Goal: Task Accomplishment & Management: Complete application form

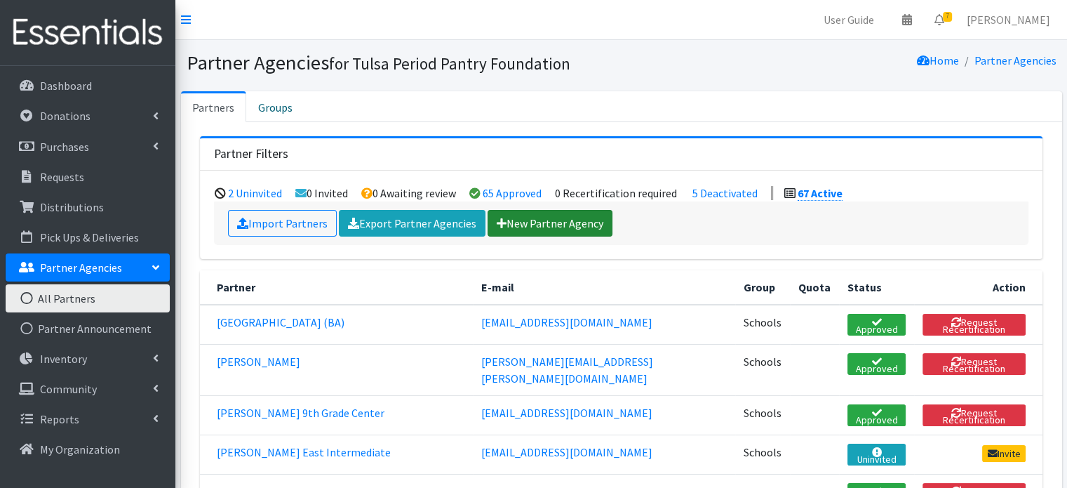
click at [519, 214] on link "New Partner Agency" at bounding box center [550, 223] width 125 height 27
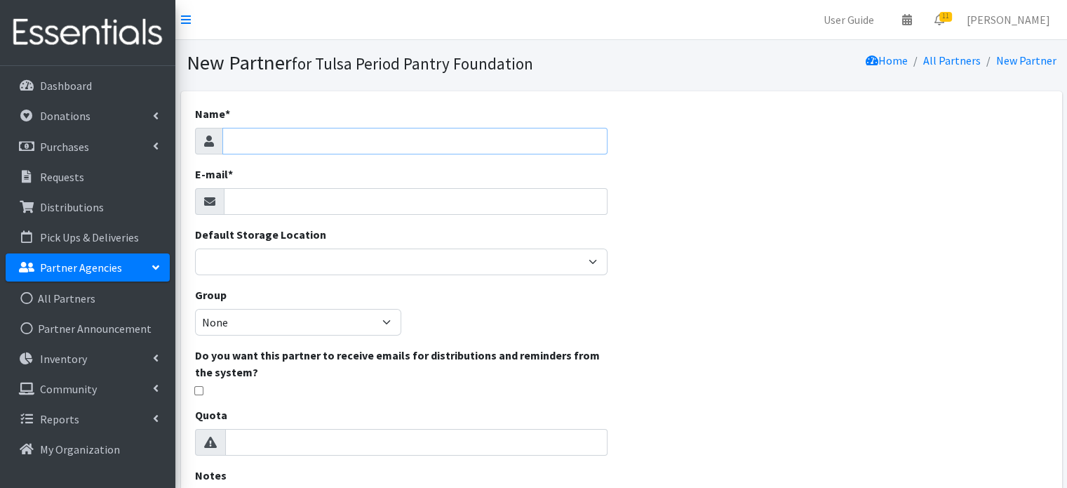
click at [279, 141] on input "Name *" at bounding box center [414, 141] width 385 height 27
paste input "Oliver Middle School Broken Arrow"
type input "Oliver Middle School Broken Arrow"
click at [259, 207] on input "E-mail *" at bounding box center [416, 201] width 384 height 27
paste input "[EMAIL_ADDRESS][DOMAIN_NAME]"
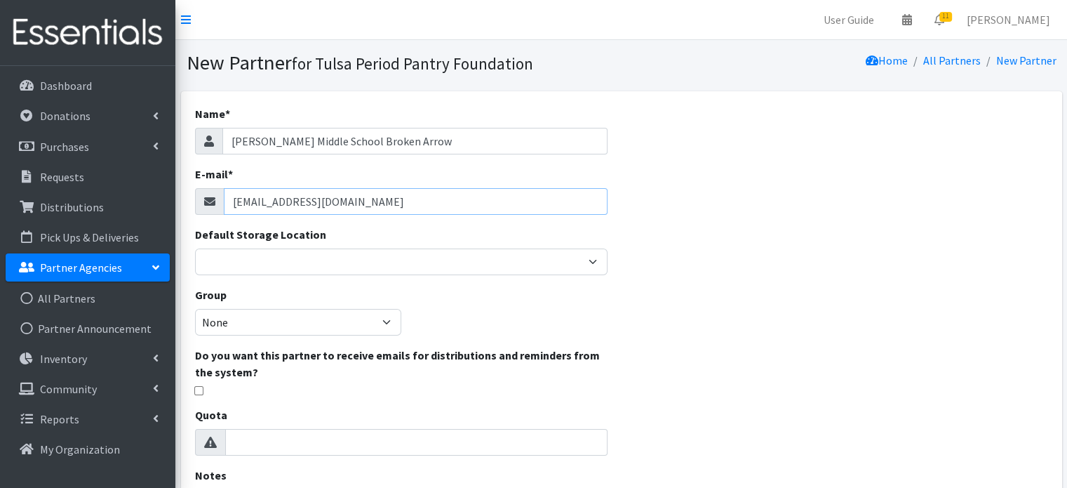
type input "[EMAIL_ADDRESS][DOMAIN_NAME]"
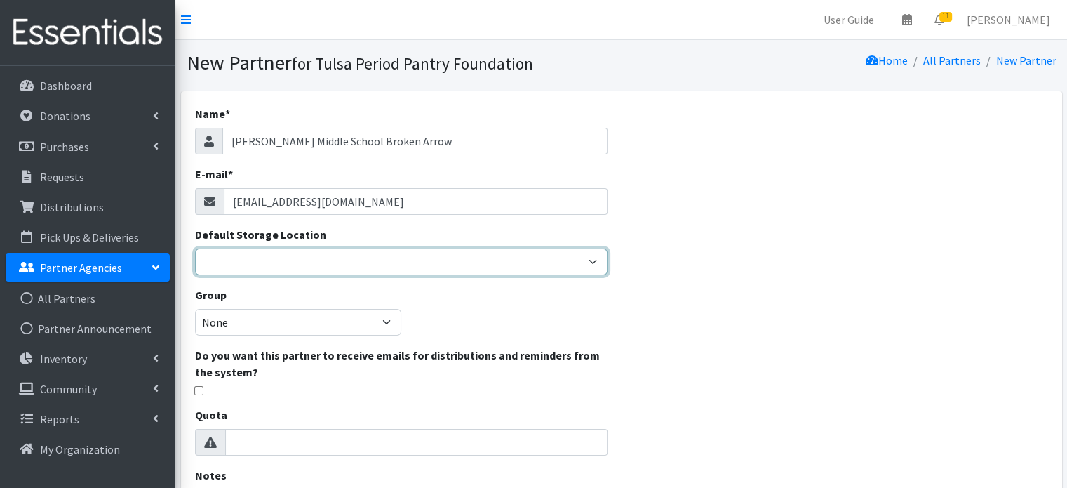
click at [274, 262] on select "Main Office" at bounding box center [401, 261] width 413 height 27
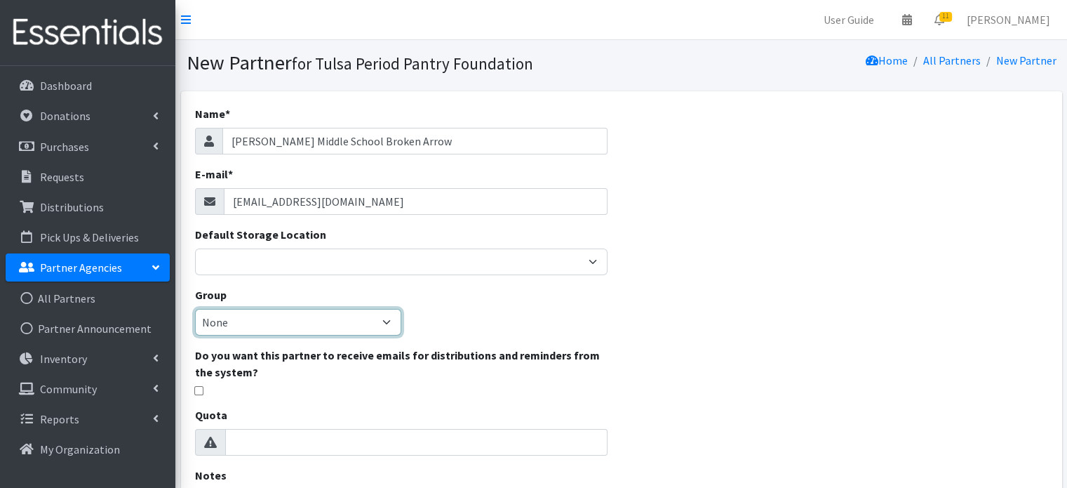
click at [275, 312] on select "None Schools" at bounding box center [298, 322] width 206 height 27
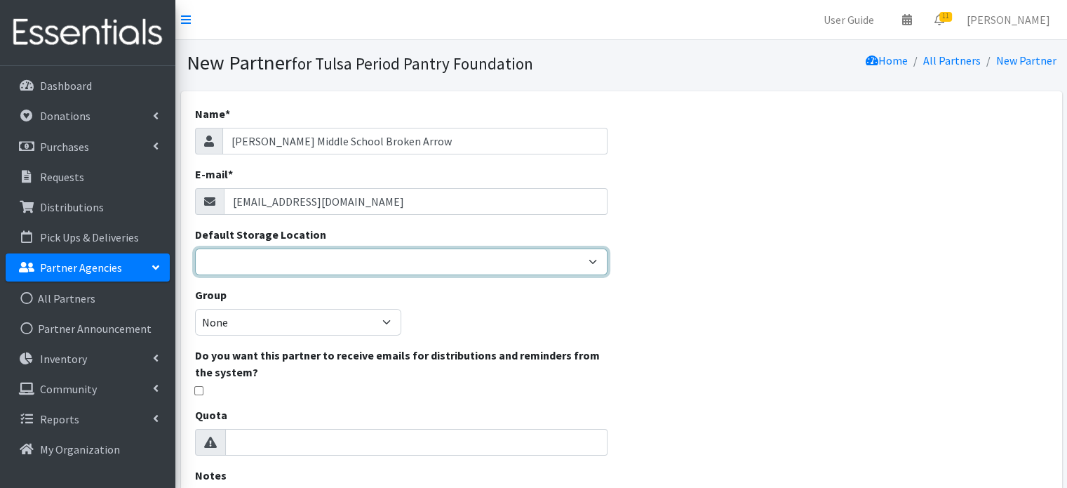
click at [270, 259] on select "Main Office" at bounding box center [401, 261] width 413 height 27
select select "380"
click at [195, 248] on select "Main Office" at bounding box center [401, 261] width 413 height 27
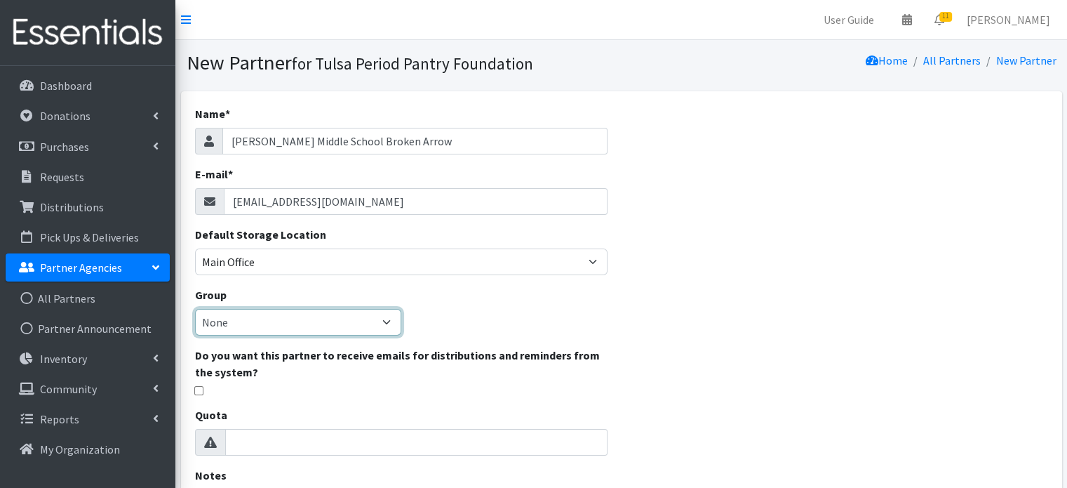
click at [264, 321] on select "None Schools" at bounding box center [298, 322] width 206 height 27
select select "133"
click at [195, 309] on select "None Schools" at bounding box center [298, 322] width 206 height 27
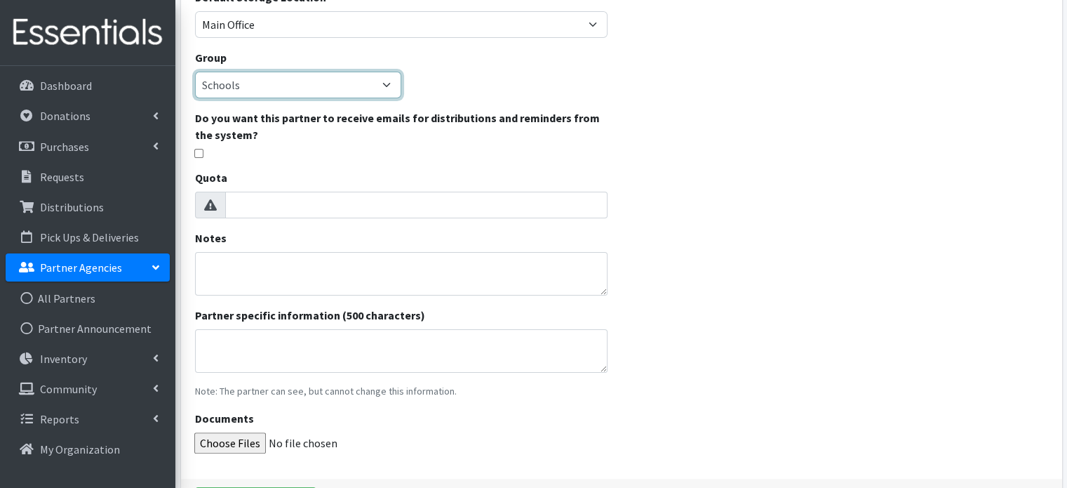
scroll to position [333, 0]
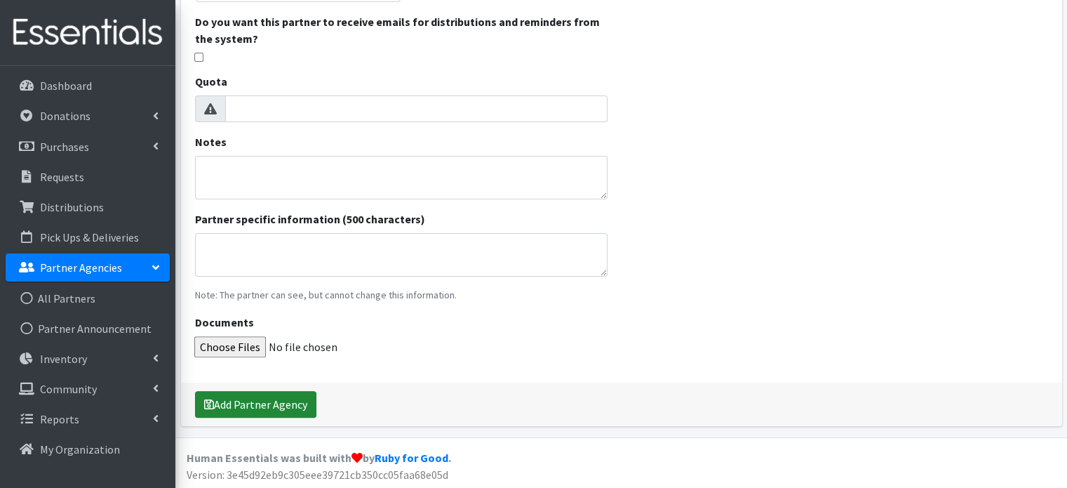
click at [241, 401] on button "Add Partner Agency" at bounding box center [255, 404] width 121 height 27
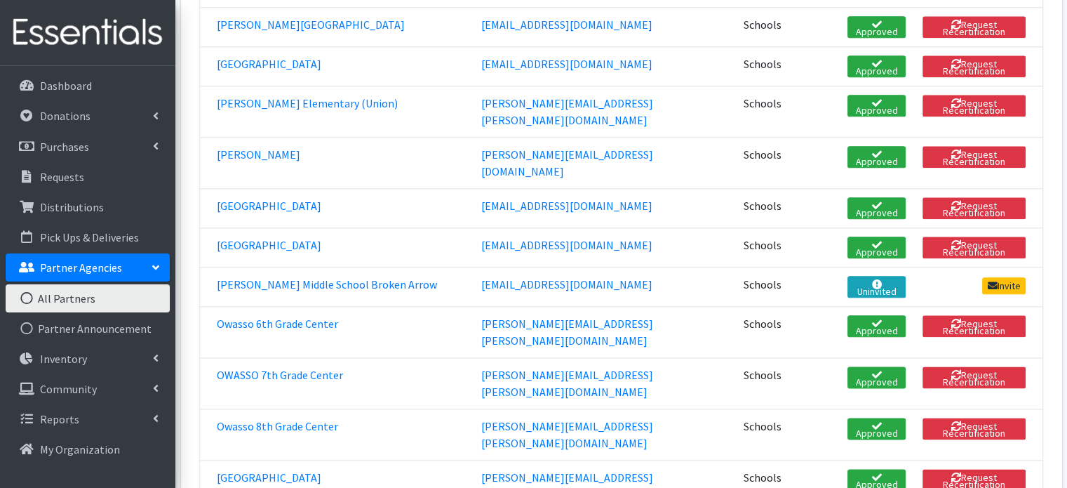
scroll to position [1544, 0]
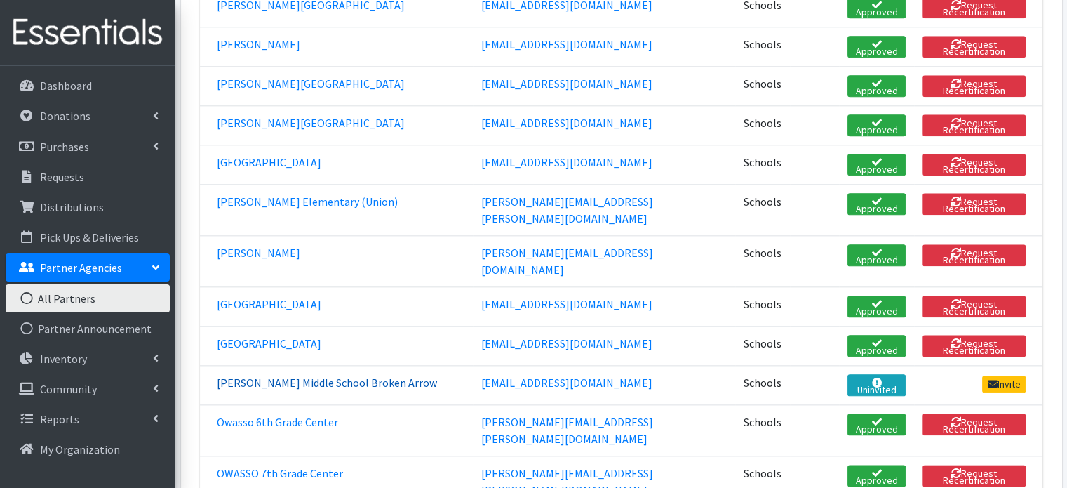
click at [310, 375] on link "Oliver Middle School Broken Arrow" at bounding box center [327, 382] width 220 height 14
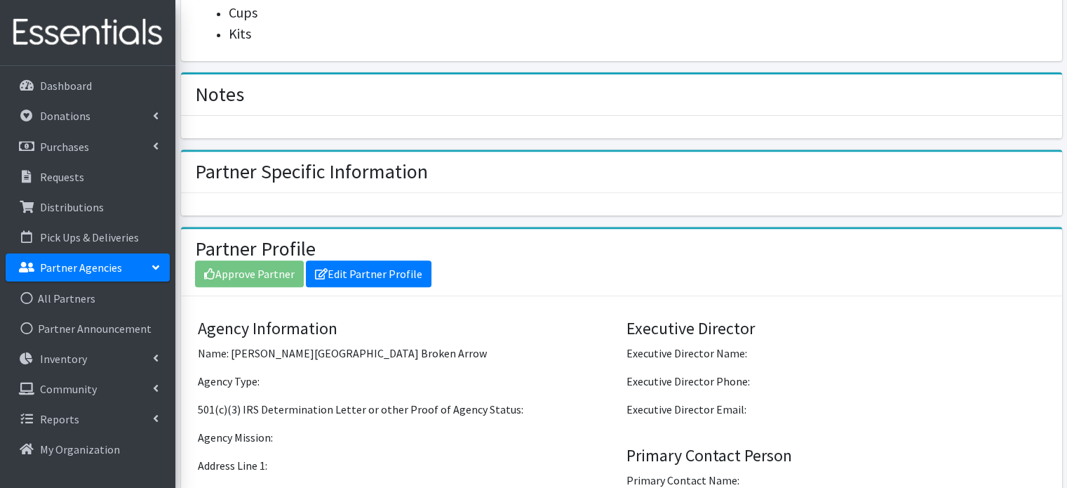
scroll to position [561, 0]
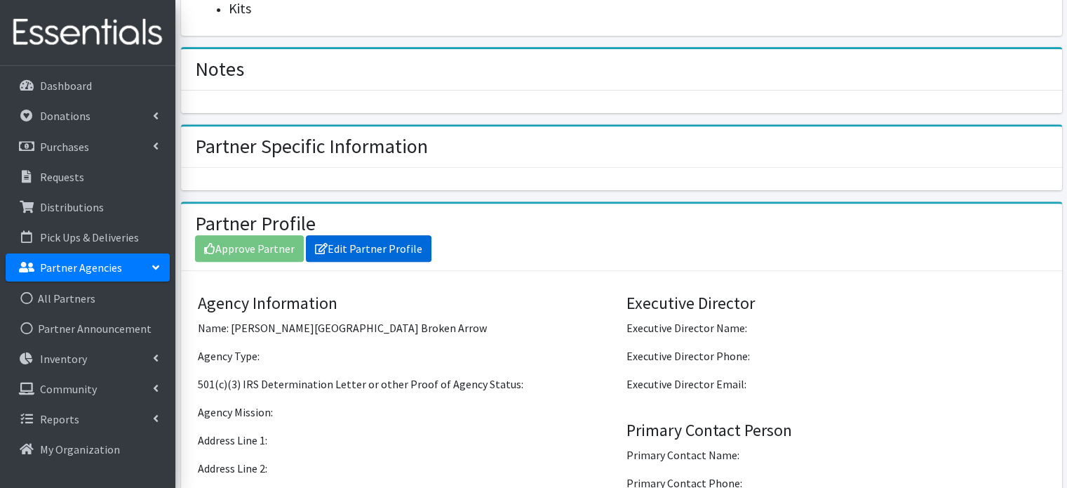
click at [380, 235] on link "Edit Partner Profile" at bounding box center [369, 248] width 126 height 27
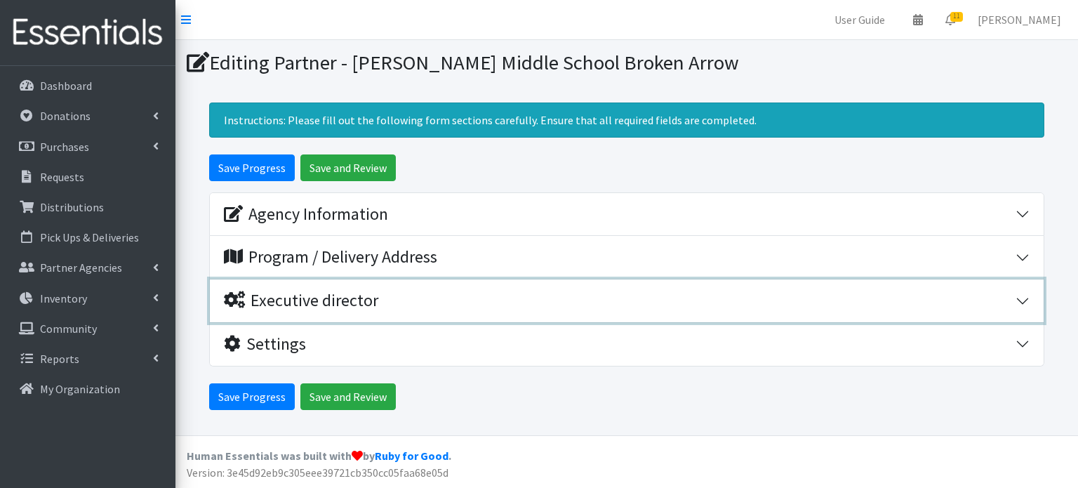
click at [1014, 305] on div "Executive director" at bounding box center [620, 301] width 792 height 20
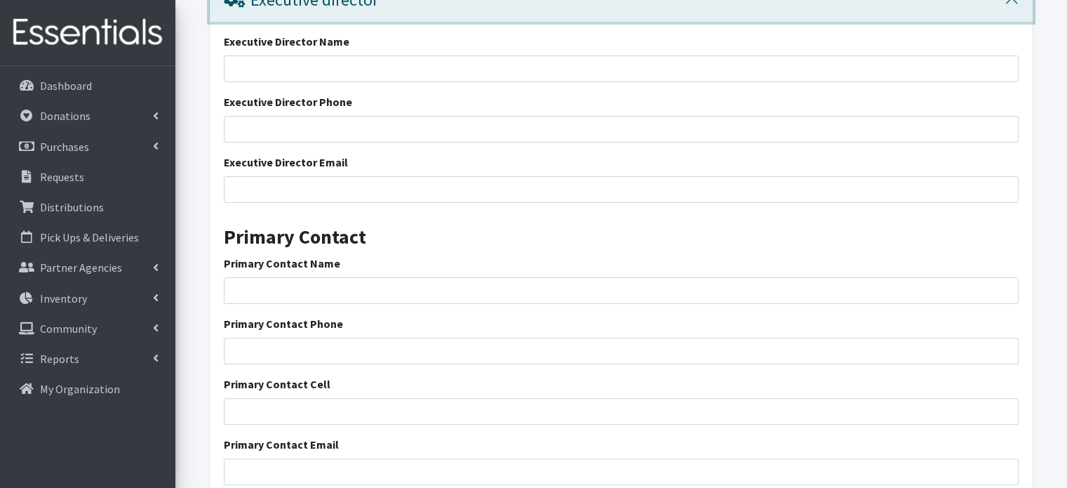
scroll to position [469, 0]
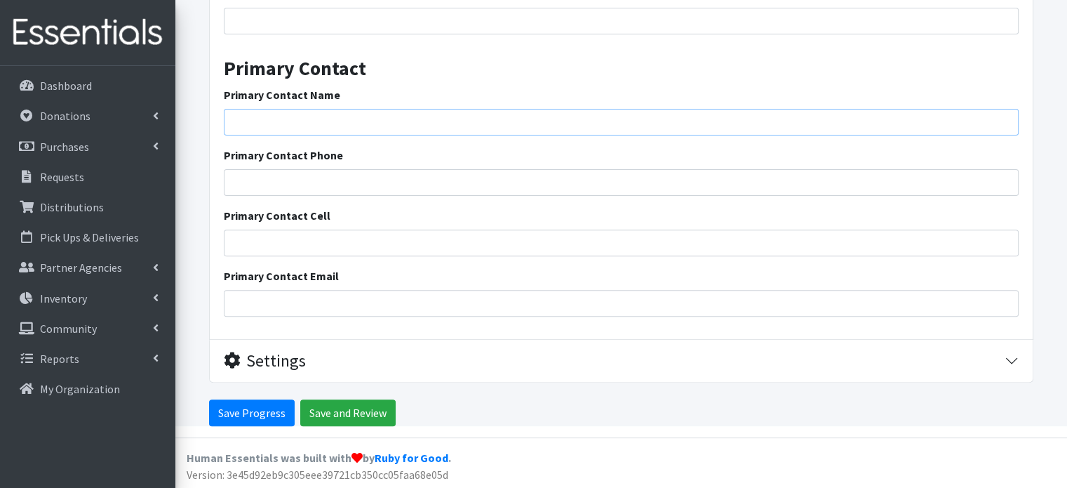
click at [260, 115] on input "Primary Contact Name" at bounding box center [621, 122] width 795 height 27
paste input "Dorlyn Waits (nurse)"
type input "Dorlyn Waits (nurse)"
click at [291, 301] on input "Primary Contact Email" at bounding box center [621, 303] width 795 height 27
click at [283, 302] on input "Primary Contact Email" at bounding box center [621, 303] width 795 height 27
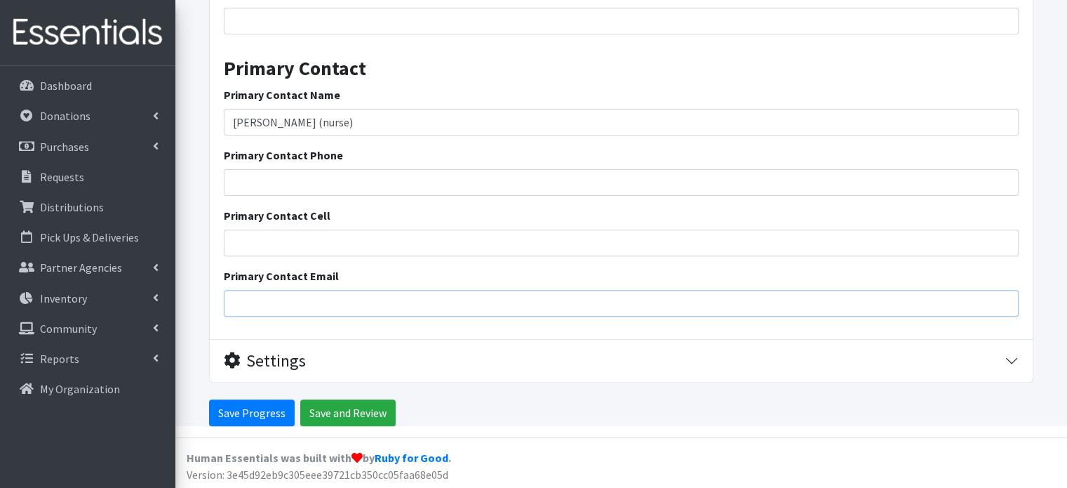
paste input "3100 W. New Orleans, Broken Arrow, Ok 74011"
type input "3100 W. New Orleans, Broken Arrow, Ok 74011"
click at [314, 414] on input "Save and Review" at bounding box center [347, 412] width 95 height 27
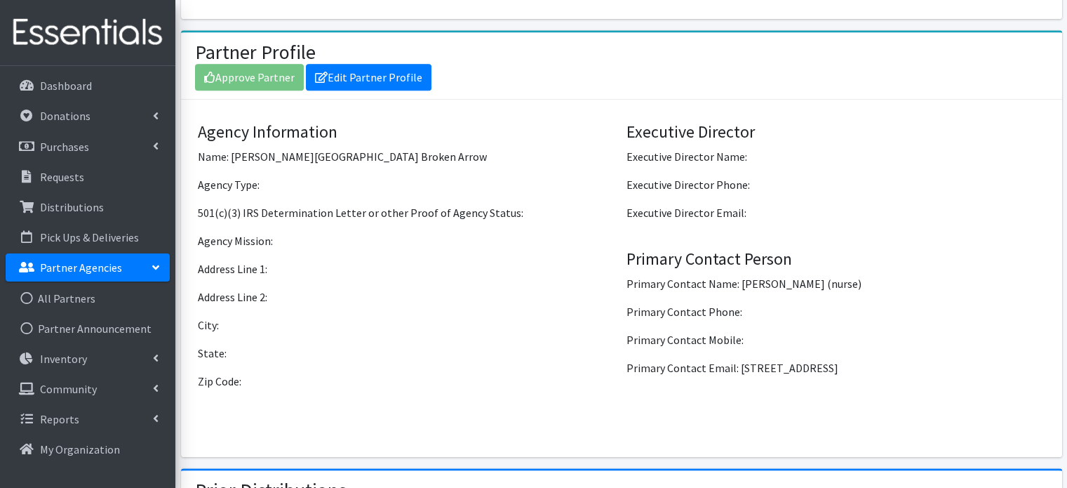
scroll to position [780, 0]
click at [252, 62] on div "Approve Partner Edit Partner Profile" at bounding box center [621, 75] width 853 height 27
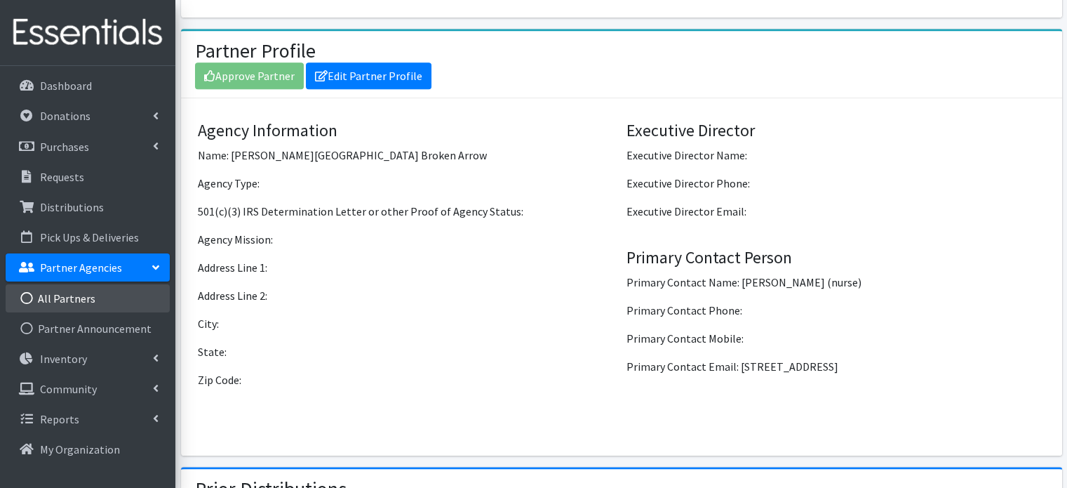
click at [83, 296] on link "All Partners" at bounding box center [88, 298] width 164 height 28
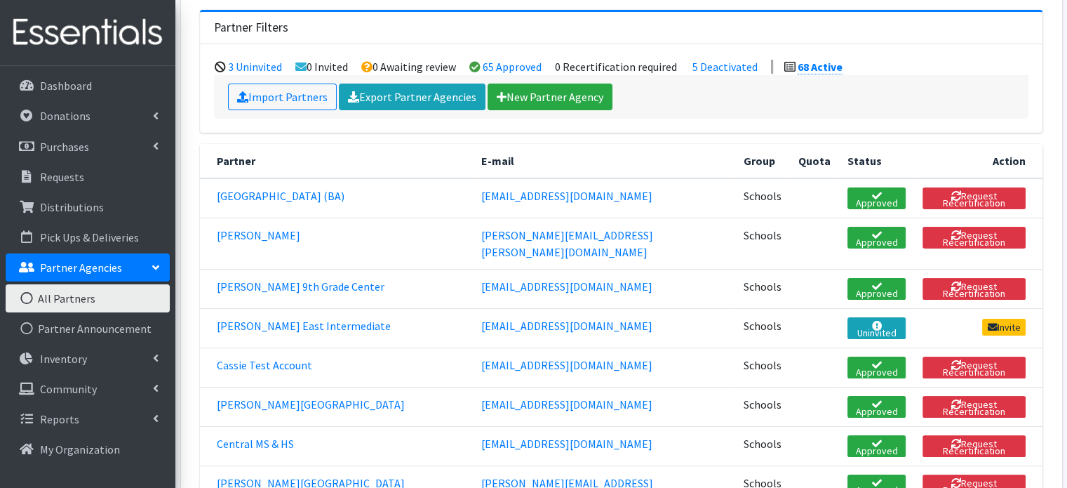
scroll to position [140, 0]
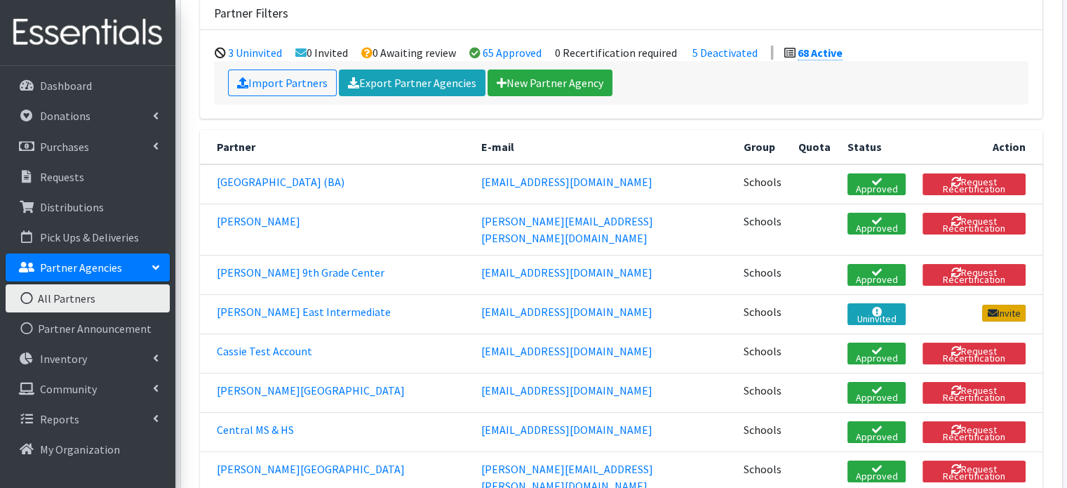
click at [1009, 305] on link "Invite" at bounding box center [1005, 313] width 44 height 17
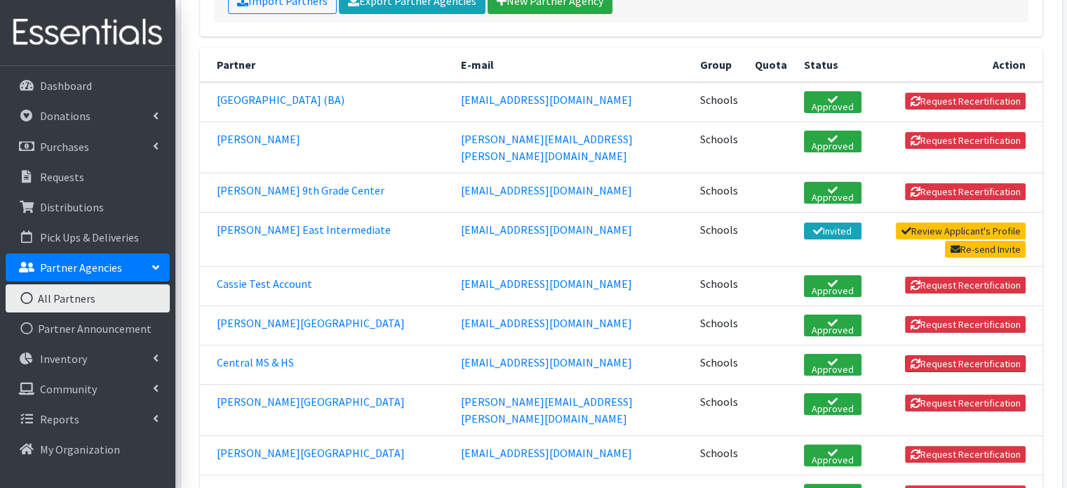
scroll to position [281, 0]
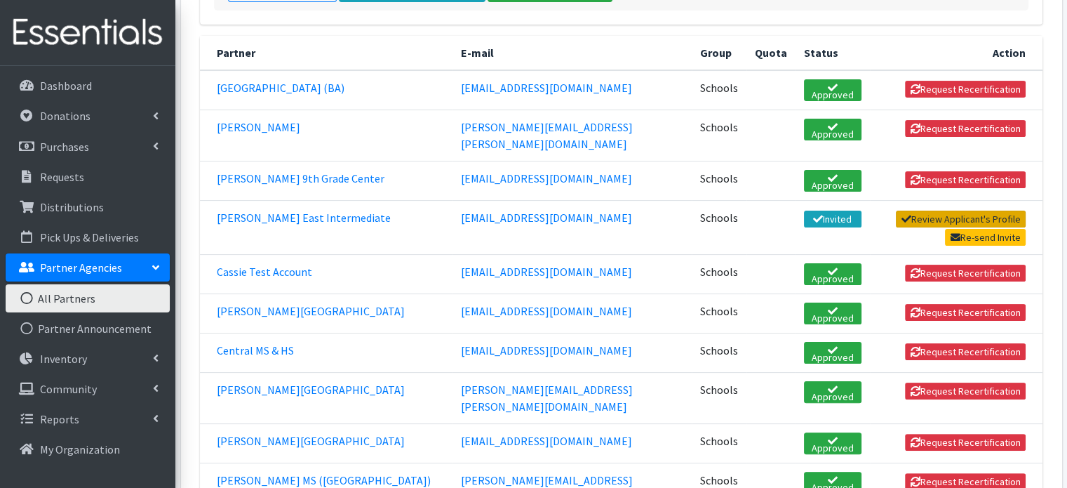
click at [924, 211] on link "Review Applicant's Profile" at bounding box center [961, 219] width 130 height 17
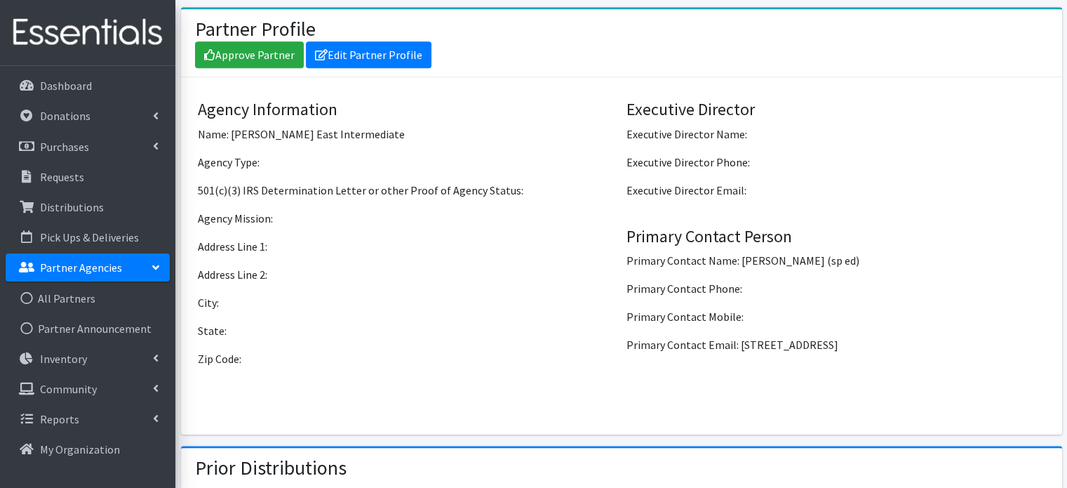
scroll to position [1013, 0]
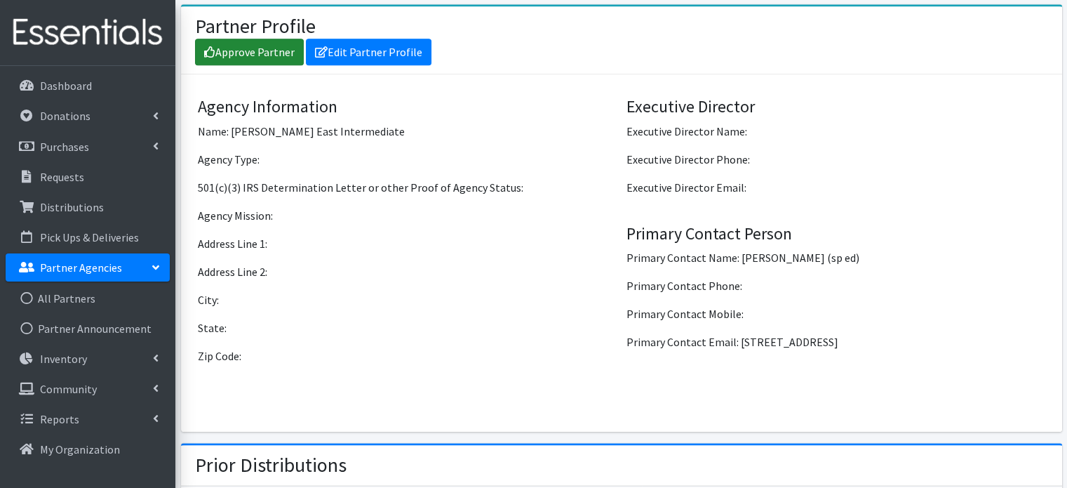
click at [265, 51] on link "Approve Partner" at bounding box center [249, 52] width 109 height 27
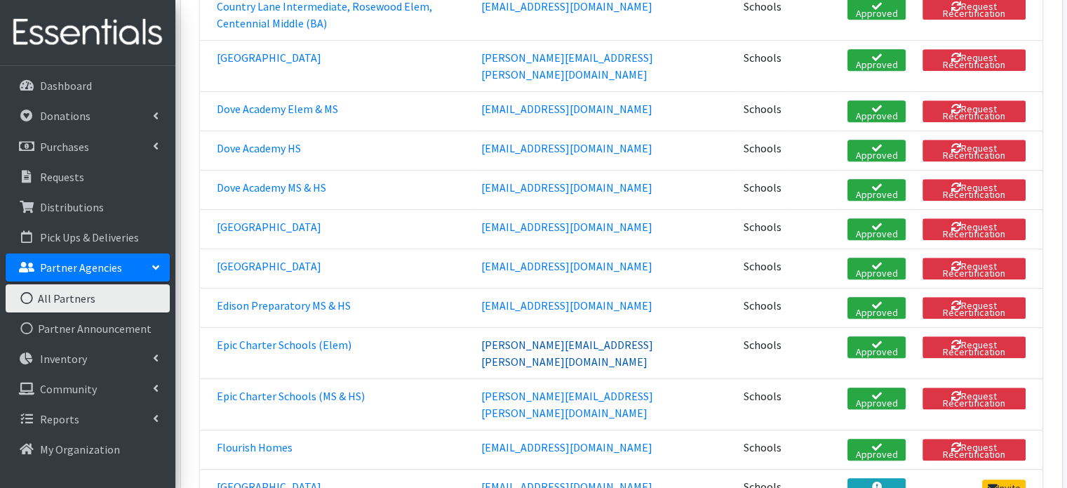
scroll to position [983, 0]
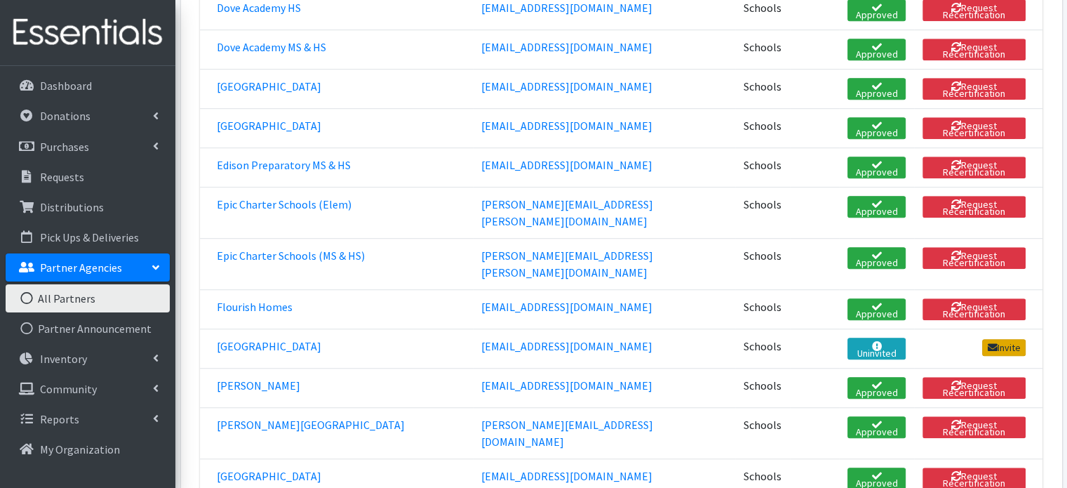
click at [998, 339] on link "Invite" at bounding box center [1005, 347] width 44 height 17
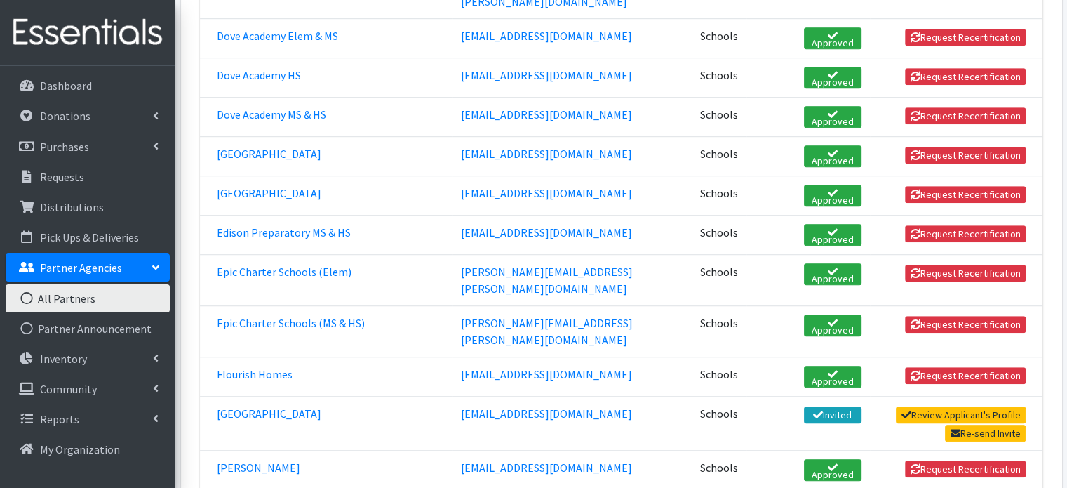
scroll to position [983, 0]
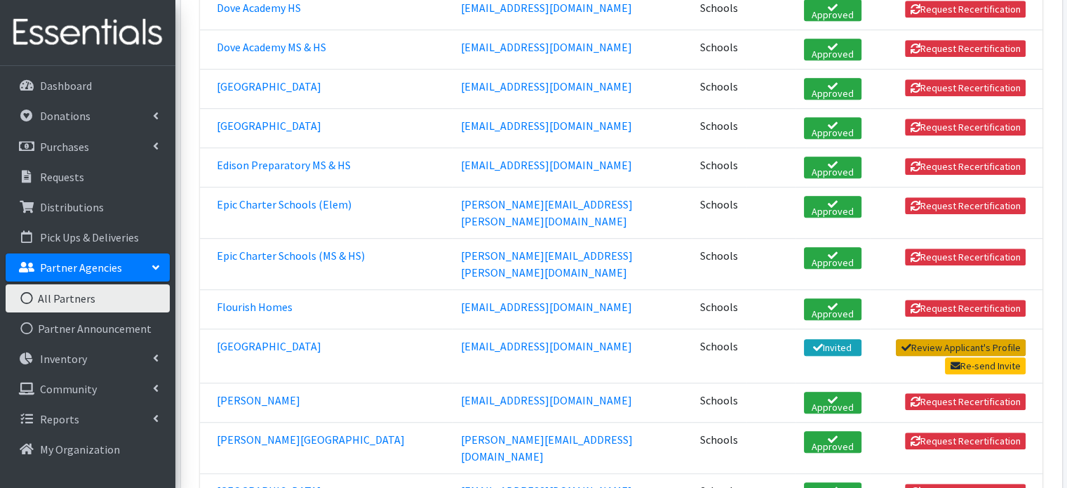
click at [931, 339] on link "Review Applicant's Profile" at bounding box center [961, 347] width 130 height 17
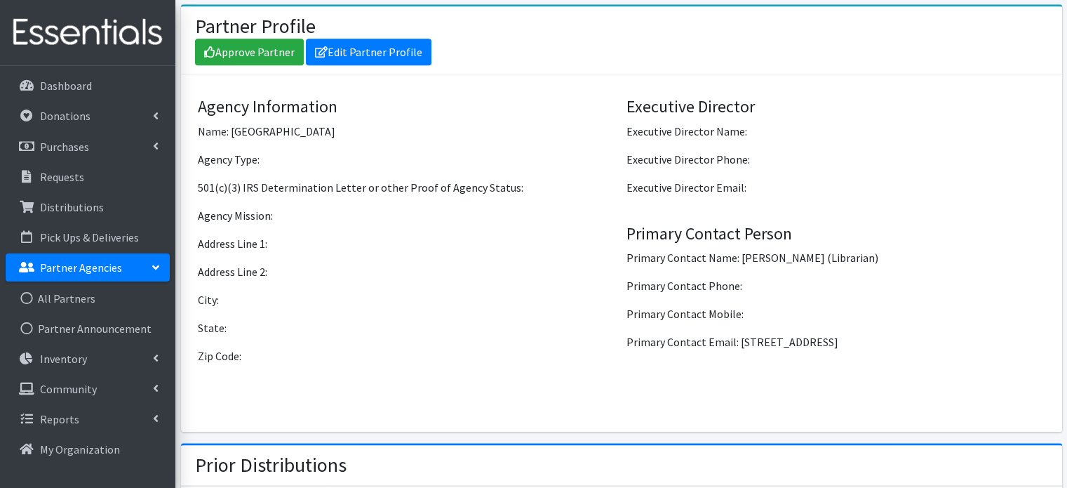
scroll to position [1013, 0]
click at [267, 44] on link "Approve Partner" at bounding box center [249, 52] width 109 height 27
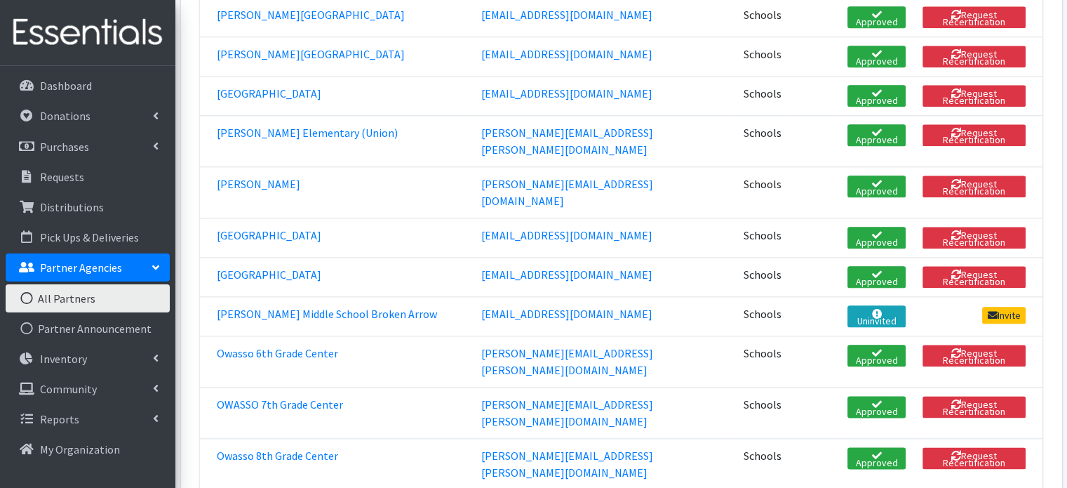
scroll to position [1614, 0]
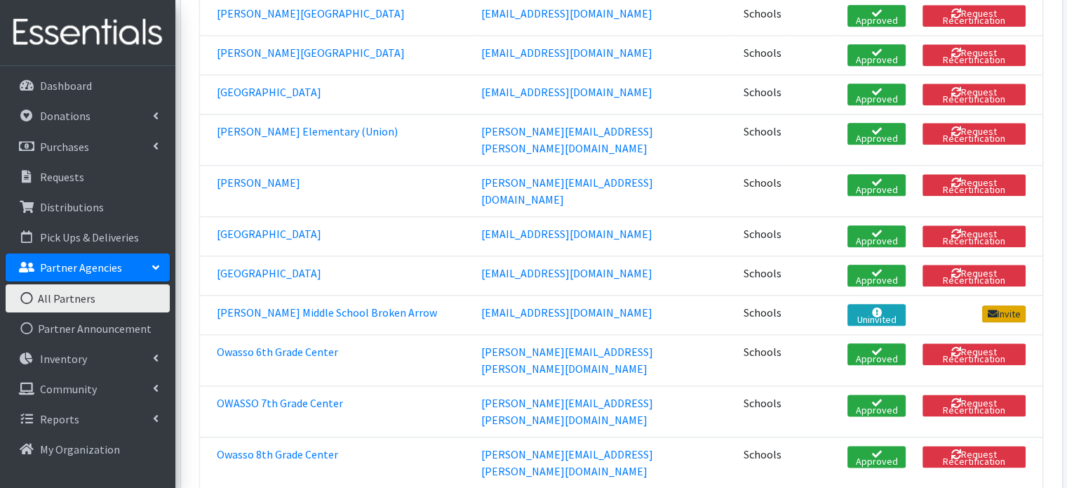
click at [1015, 305] on link "Invite" at bounding box center [1005, 313] width 44 height 17
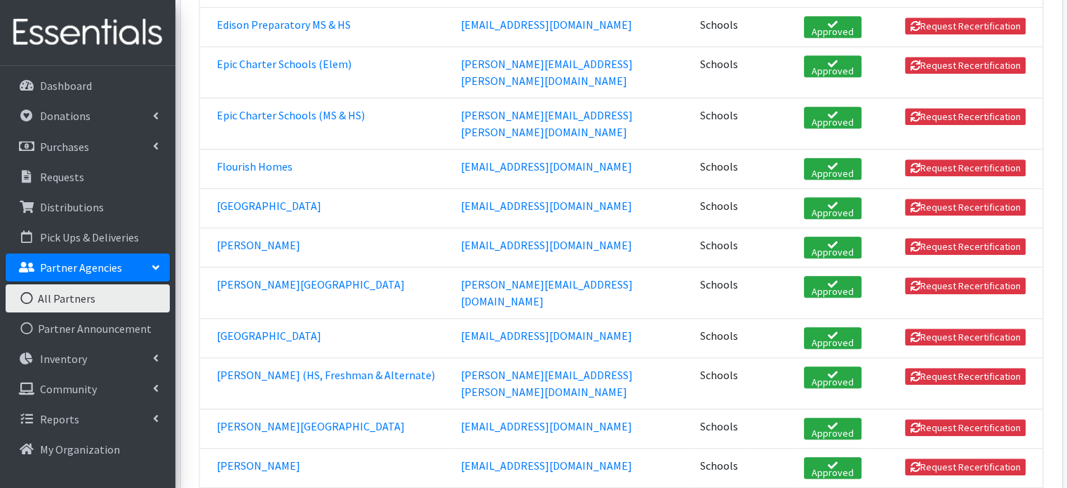
scroll to position [1474, 0]
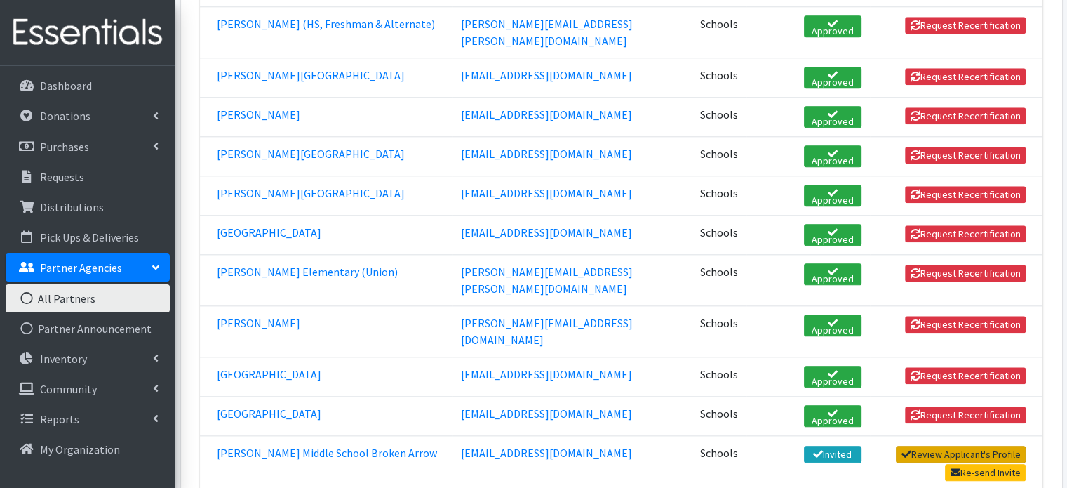
click at [960, 446] on link "Review Applicant's Profile" at bounding box center [961, 454] width 130 height 17
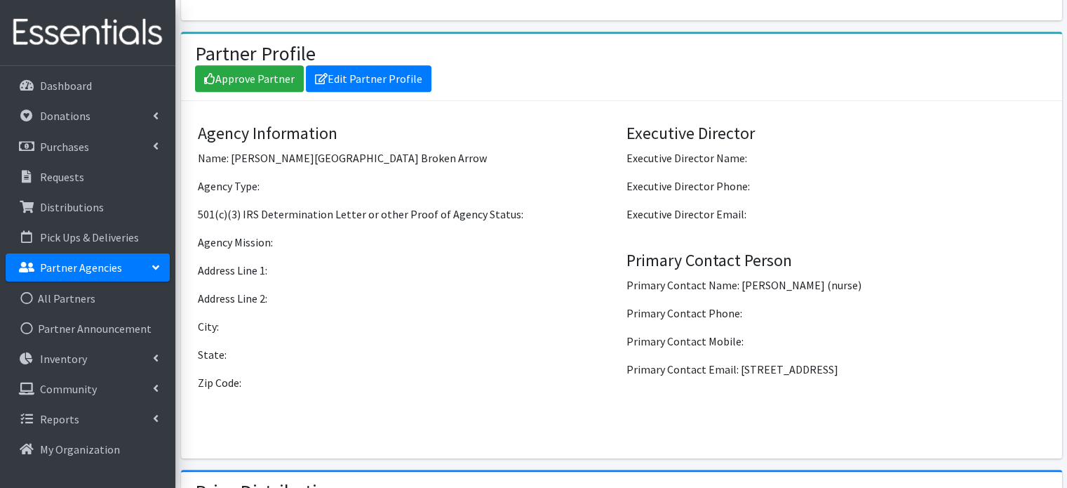
scroll to position [1013, 0]
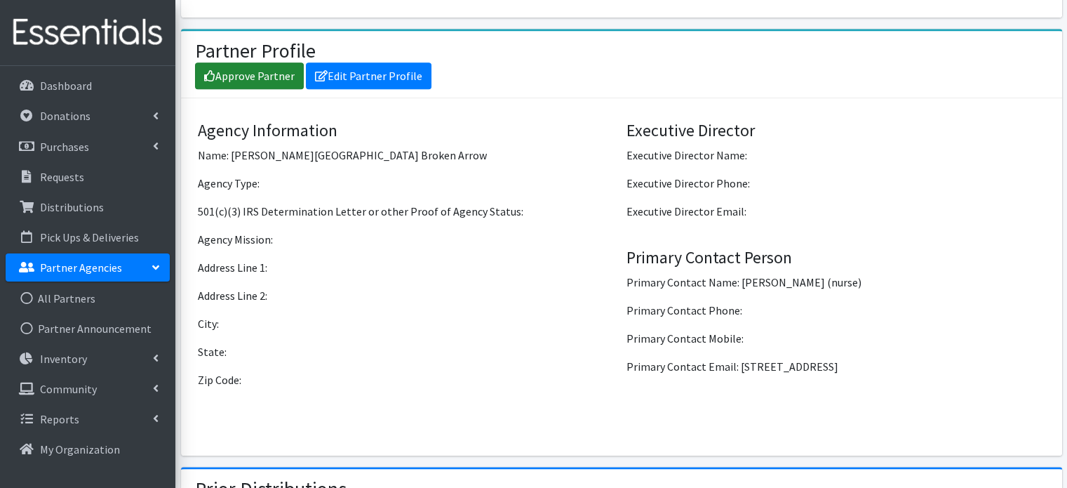
click at [237, 62] on link "Approve Partner" at bounding box center [249, 75] width 109 height 27
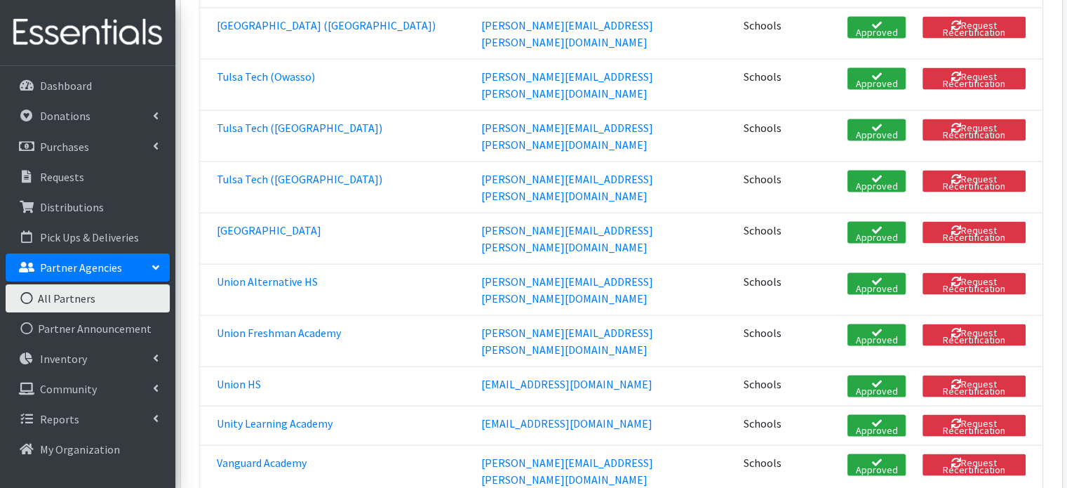
scroll to position [2807, 0]
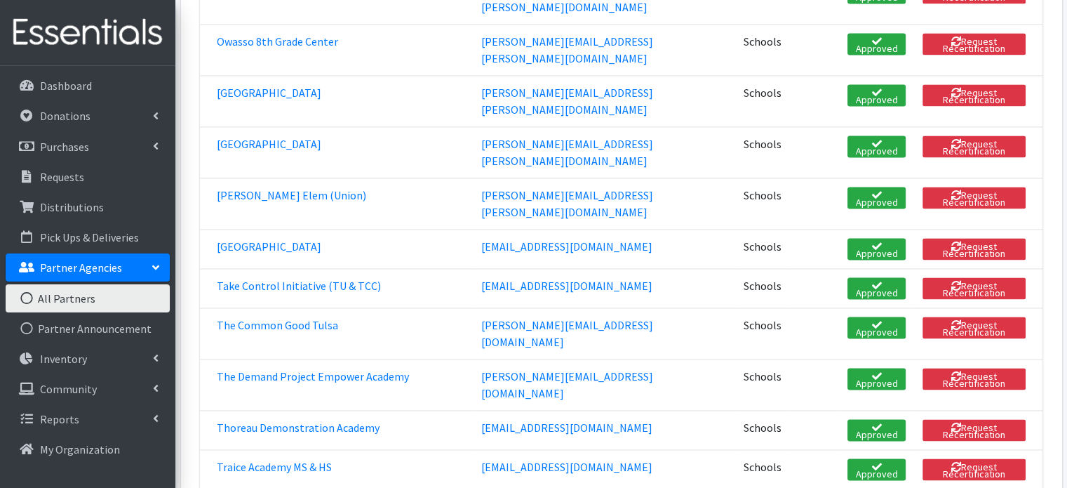
scroll to position [2035, 0]
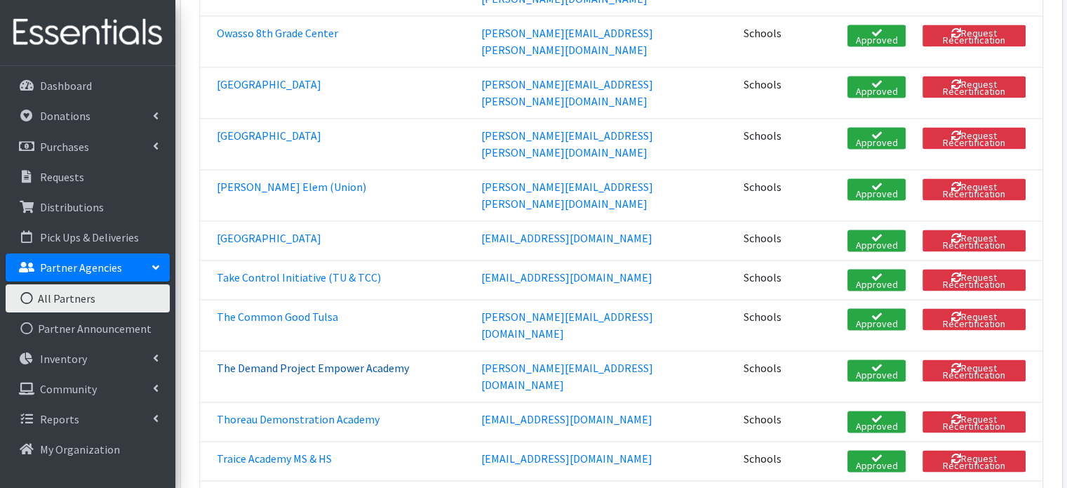
click at [302, 361] on link "The Demand Project Empower Academy" at bounding box center [313, 368] width 192 height 14
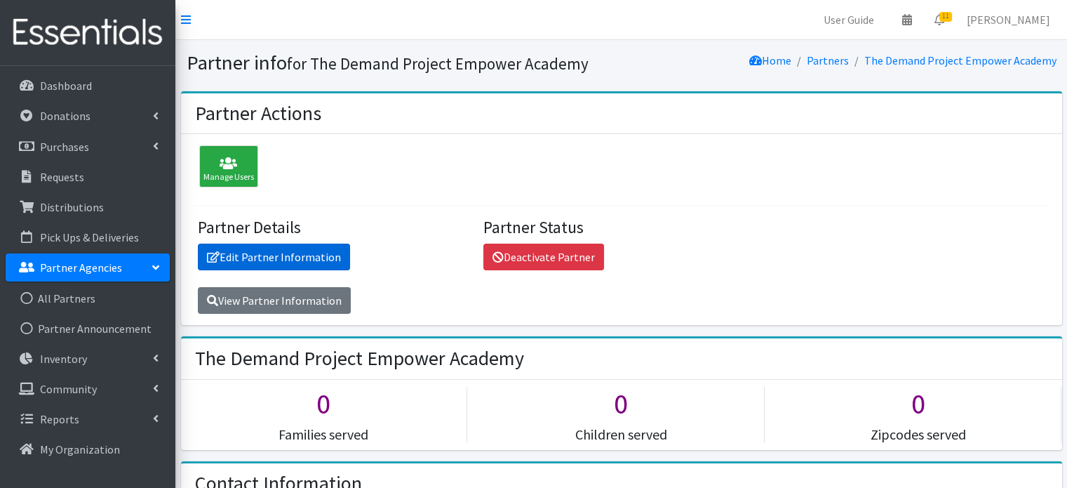
click at [302, 253] on link "Edit Partner Information" at bounding box center [274, 257] width 152 height 27
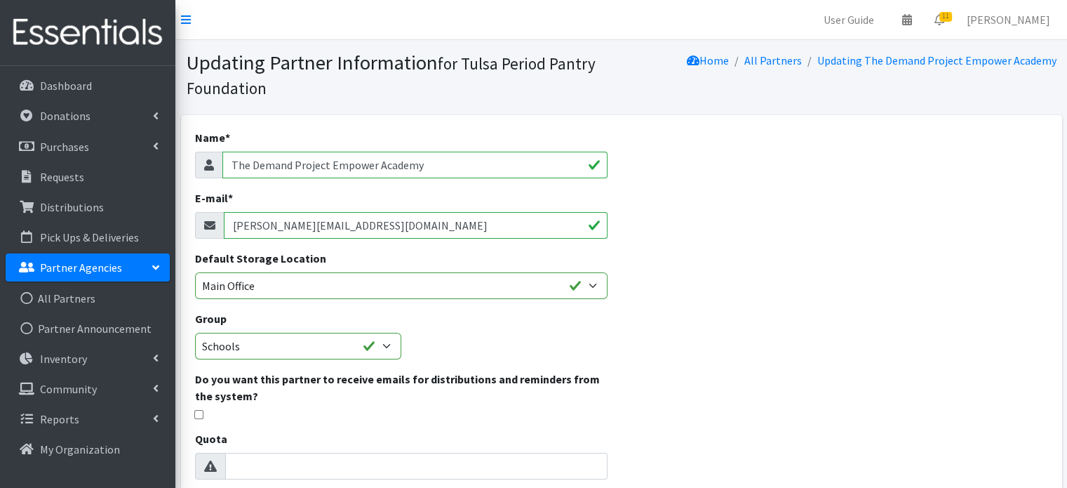
click at [357, 221] on input "[PERSON_NAME][EMAIL_ADDRESS][DOMAIN_NAME]" at bounding box center [416, 225] width 384 height 27
paste input "jpdirector@thedemandproject"
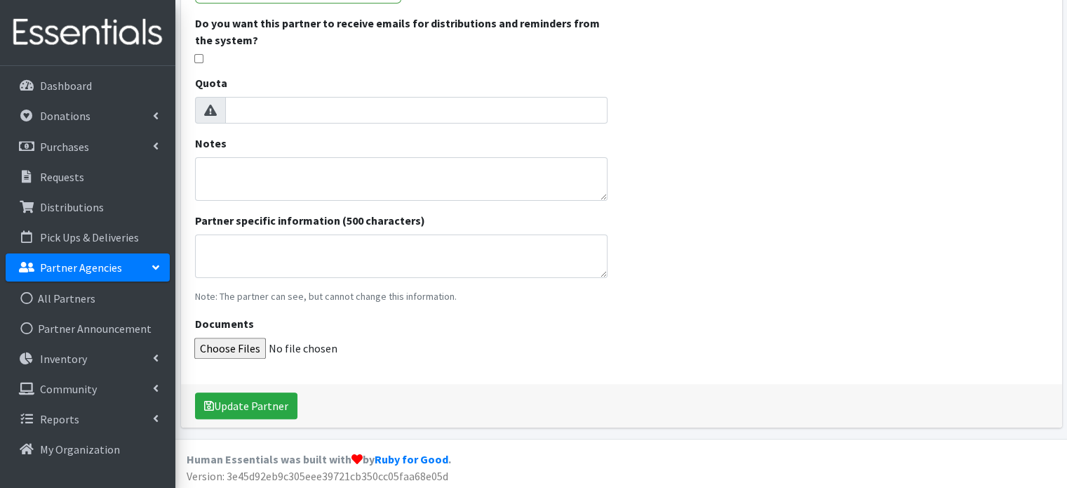
scroll to position [357, 0]
type input "jpdirector@thedemandproject"
click at [268, 406] on button "Update Partner" at bounding box center [246, 404] width 102 height 27
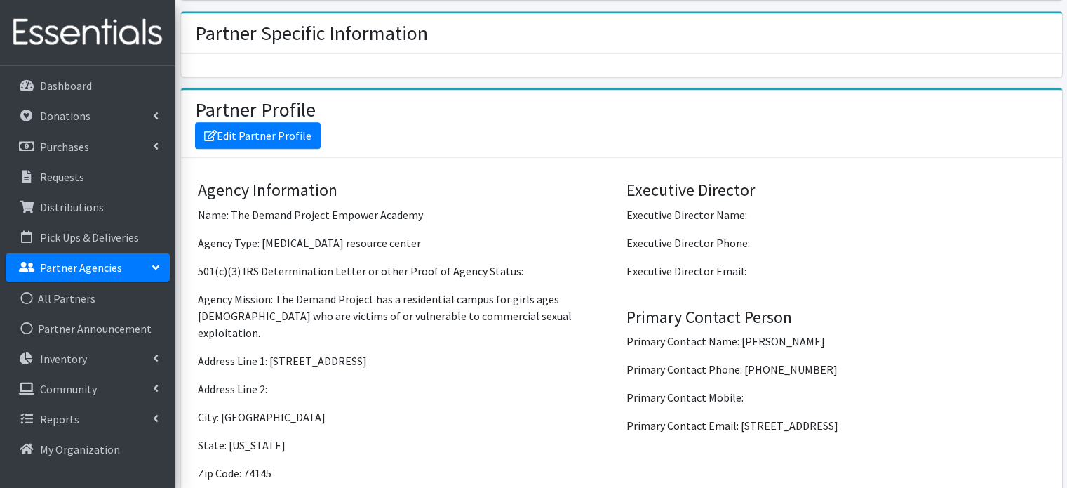
scroll to position [983, 0]
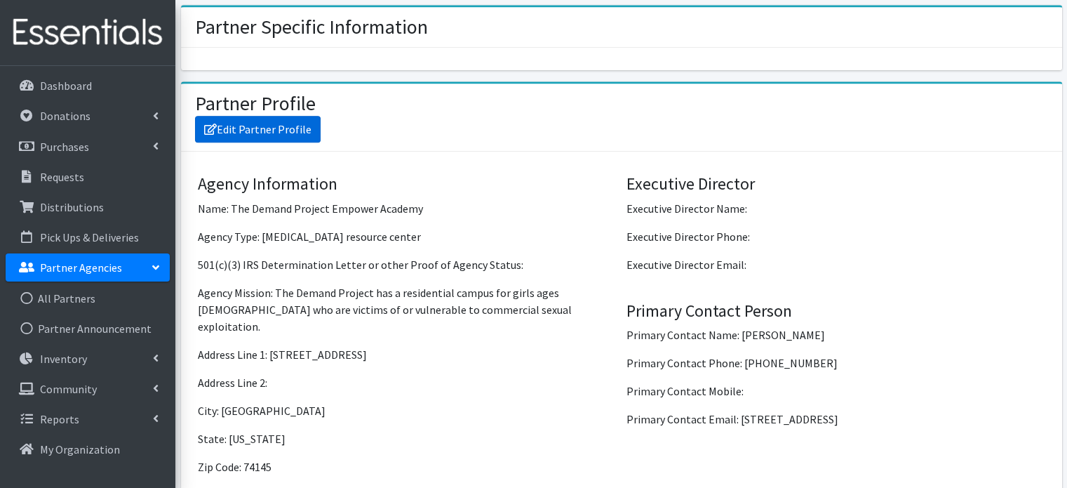
click at [268, 136] on link "Edit Partner Profile" at bounding box center [258, 129] width 126 height 27
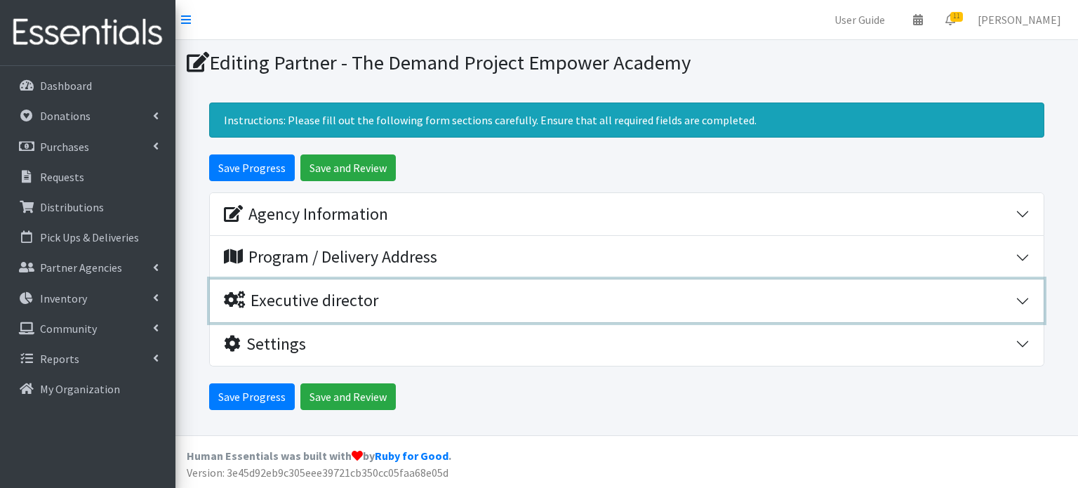
click at [460, 301] on div "Executive director" at bounding box center [620, 301] width 792 height 20
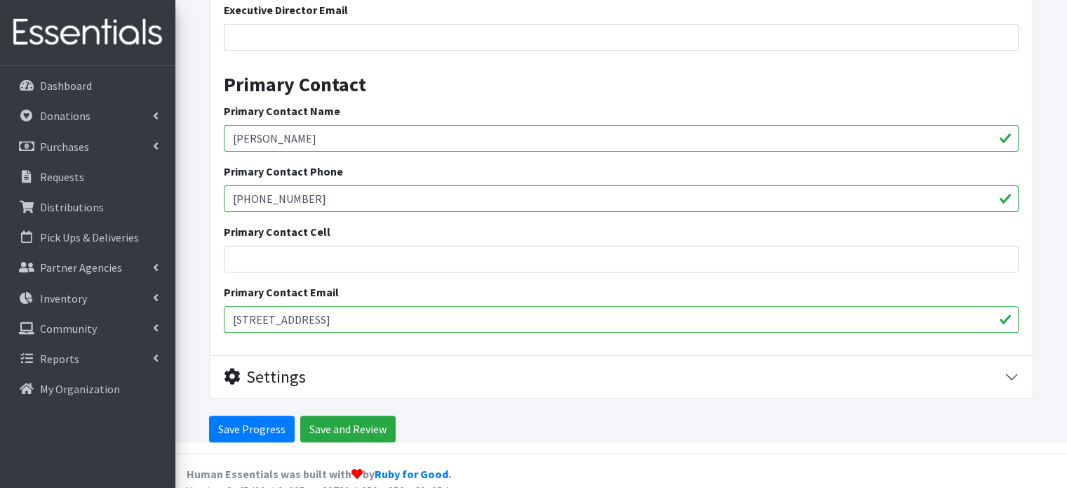
scroll to position [469, 0]
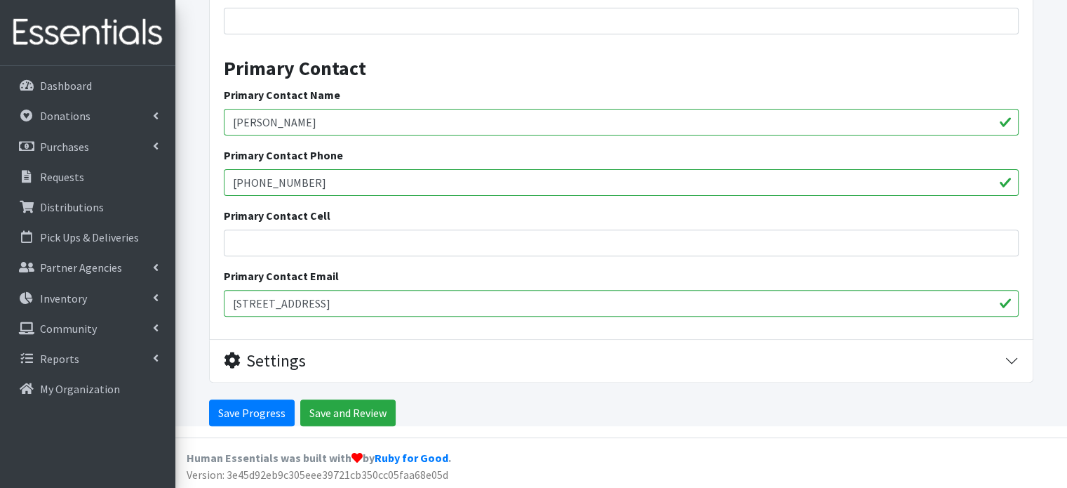
click at [295, 118] on input "Lydia" at bounding box center [621, 122] width 795 height 27
type input "Lorie"
click at [335, 411] on input "Save and Review" at bounding box center [347, 412] width 95 height 27
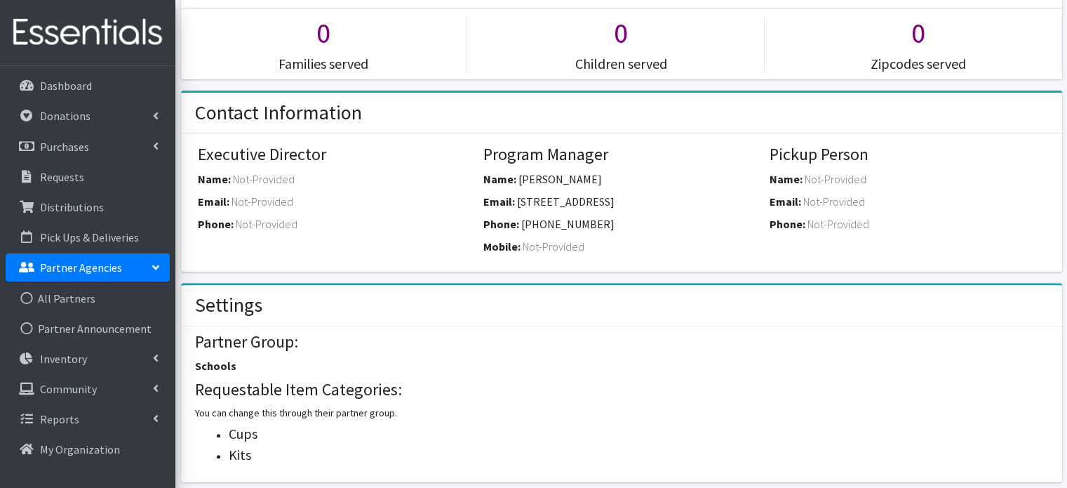
scroll to position [421, 0]
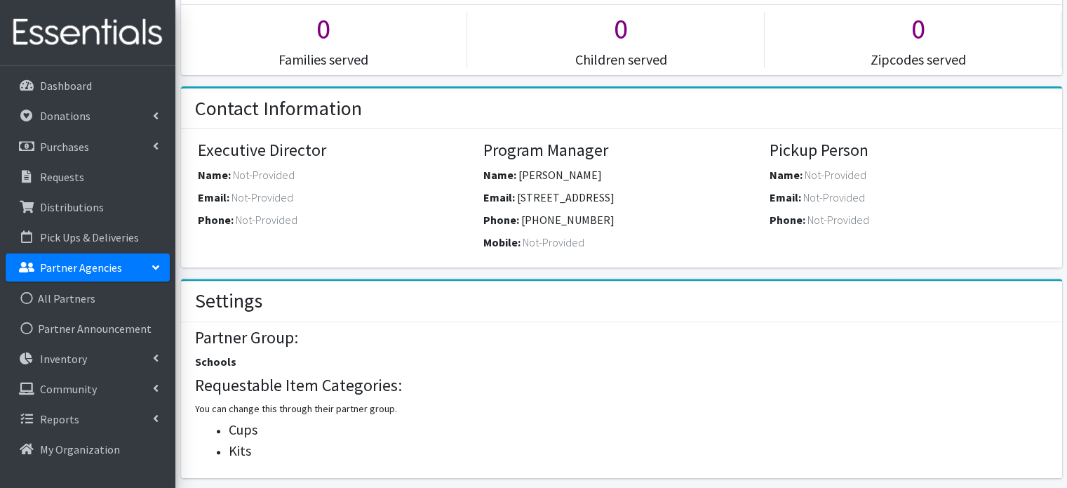
drag, startPoint x: 517, startPoint y: 194, endPoint x: 693, endPoint y: 196, distance: 176.9
click at [693, 196] on div "Email: 5065 S 79th East Ave Tulsa, Ok 74145" at bounding box center [622, 200] width 276 height 22
copy span "5065 S 79th East Ave Tulsa, Ok 74145"
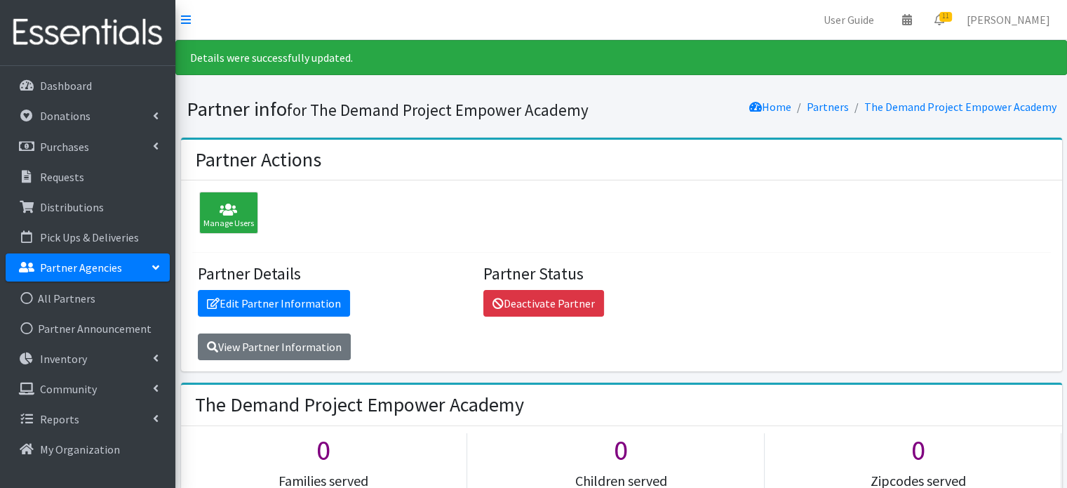
scroll to position [0, 0]
click at [244, 302] on link "Edit Partner Information" at bounding box center [274, 303] width 152 height 27
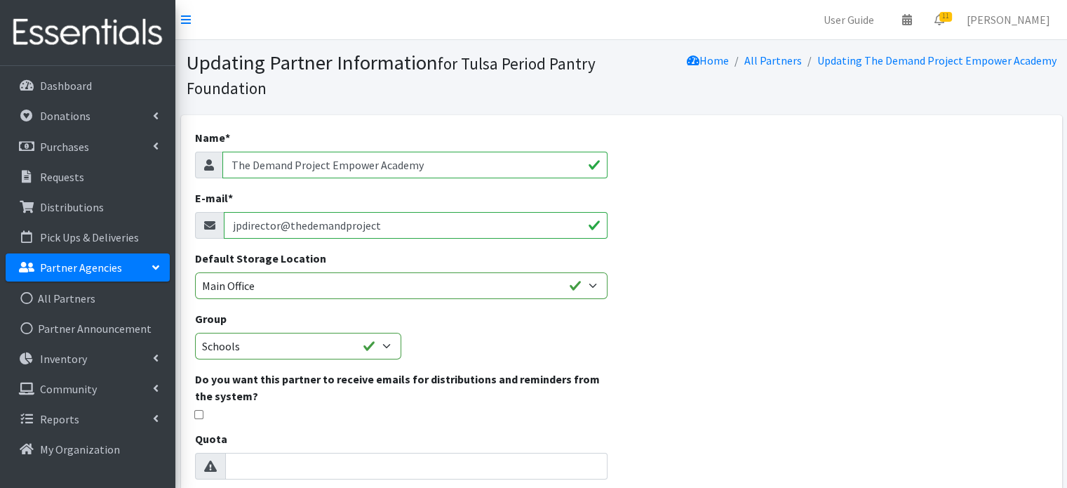
click at [390, 226] on input "jpdirector@thedemandproject" at bounding box center [416, 225] width 384 height 27
type input "[EMAIL_ADDRESS][DOMAIN_NAME]"
click at [750, 294] on div "Name * The Demand Project Empower Academy E-mail * [EMAIL_ADDRESS][DOMAIN_NAME]…" at bounding box center [621, 449] width 881 height 668
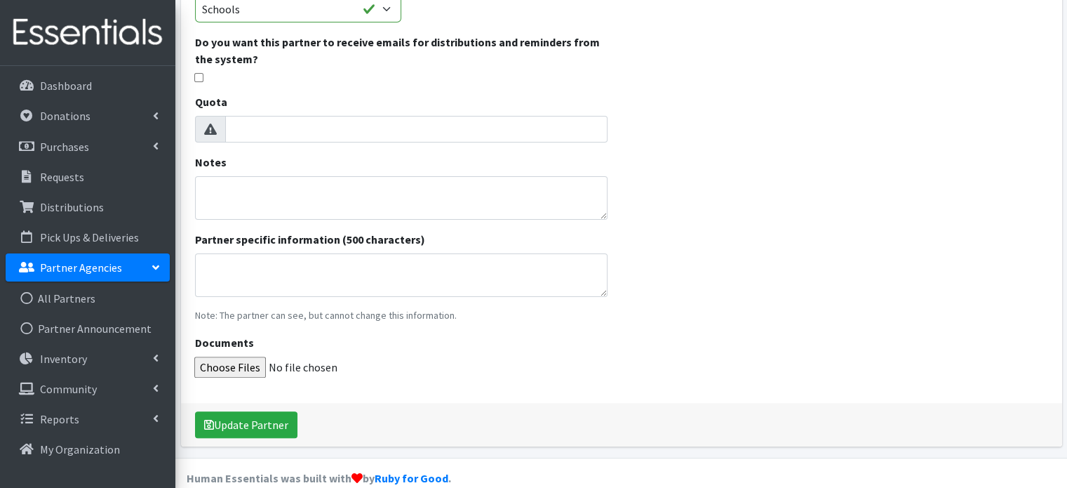
scroll to position [357, 0]
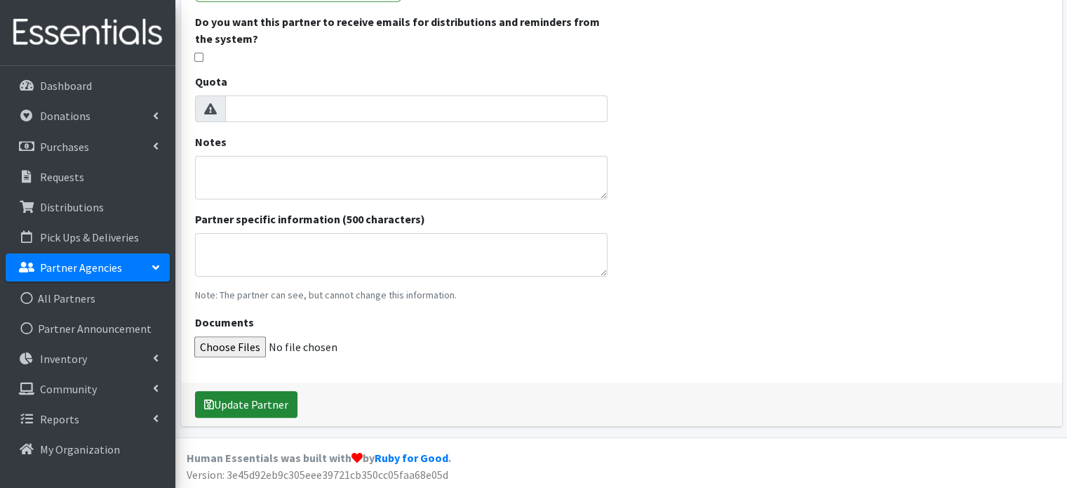
click at [236, 403] on button "Update Partner" at bounding box center [246, 404] width 102 height 27
